Goal: Task Accomplishment & Management: Use online tool/utility

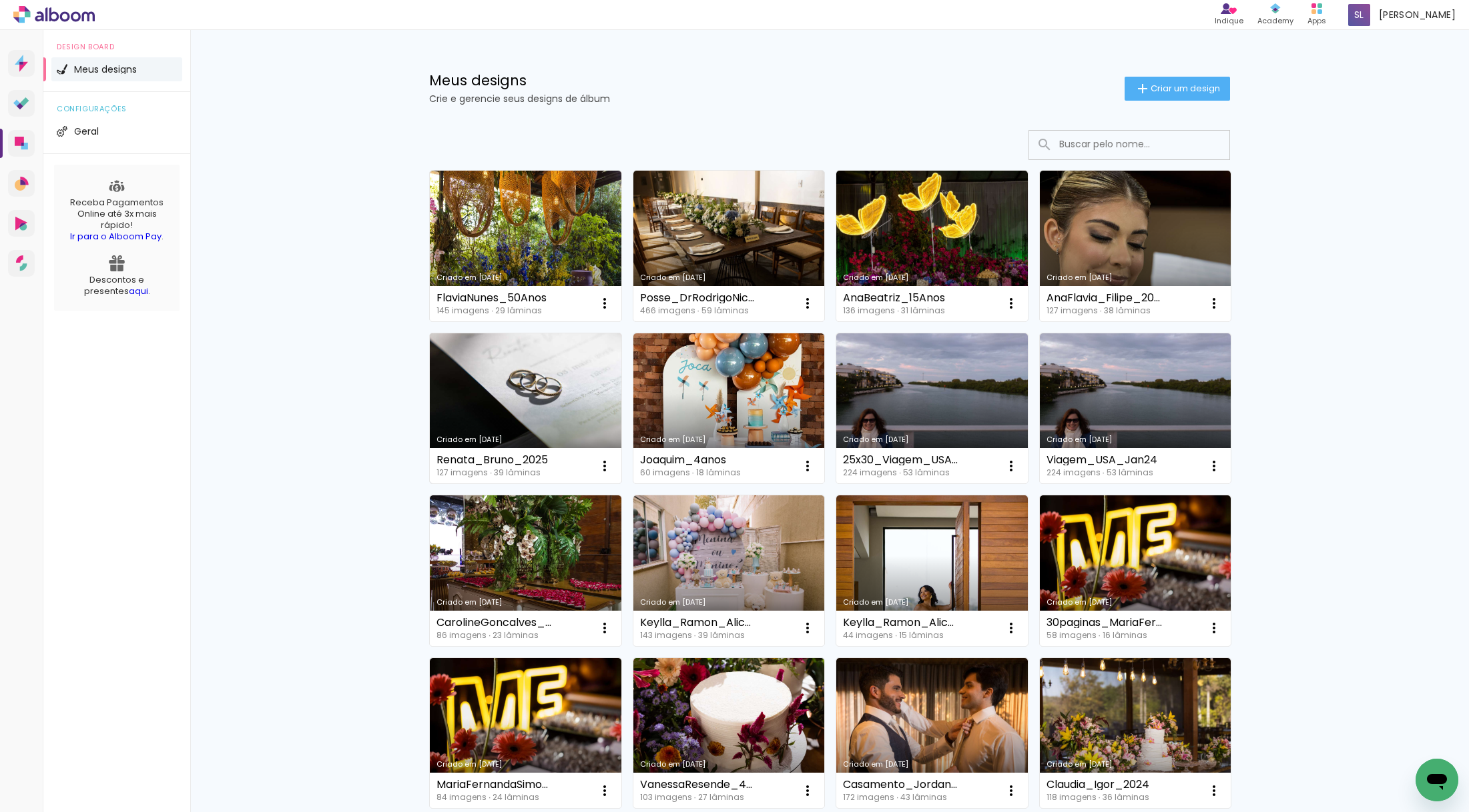
click at [550, 387] on link "Criado em [DATE]" at bounding box center [525, 409] width 191 height 151
